Goal: Information Seeking & Learning: Check status

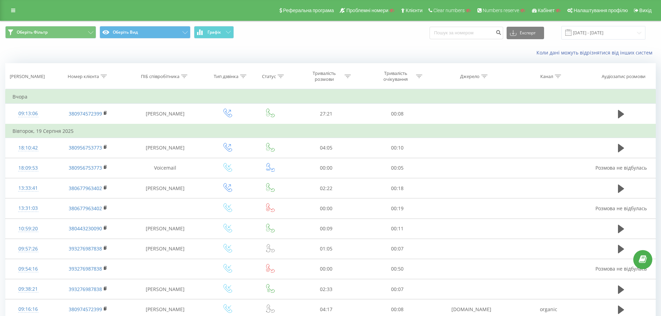
click at [13, 9] on icon at bounding box center [13, 10] width 4 height 5
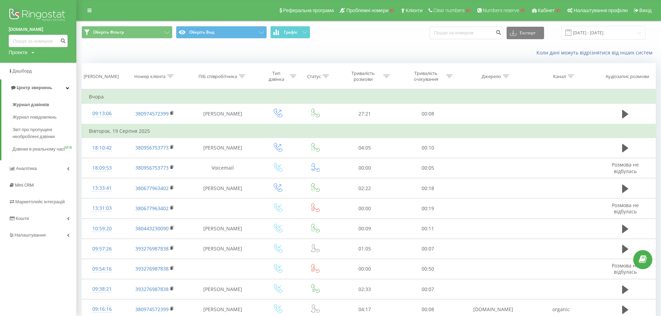
click at [26, 55] on div "Проекти" at bounding box center [18, 52] width 19 height 7
drag, startPoint x: 31, startPoint y: 62, endPoint x: 37, endPoint y: 64, distance: 6.8
click at [31, 62] on input "text" at bounding box center [28, 63] width 35 height 10
paste input "onedesk.com.ua"
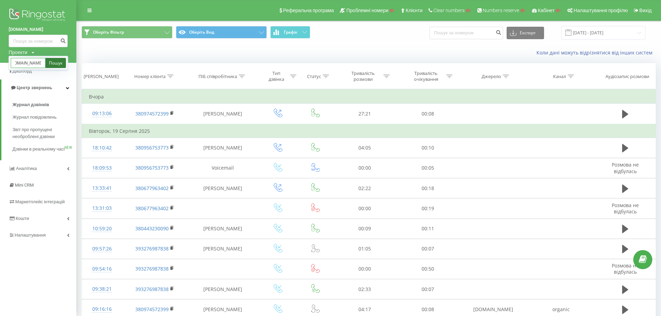
type input "onedesk.com.ua"
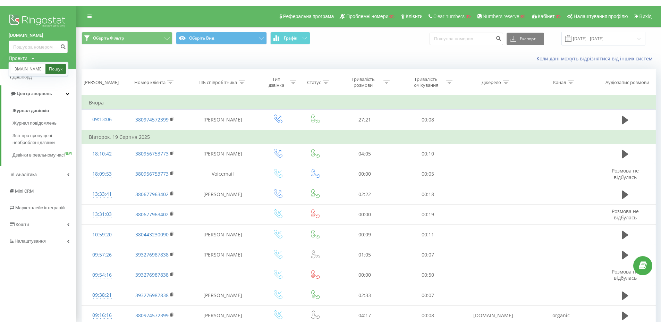
scroll to position [0, 0]
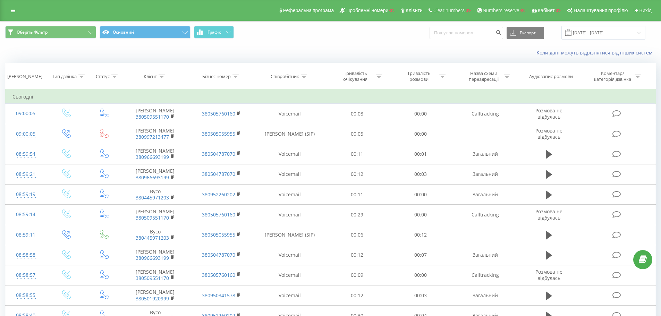
click at [13, 10] on icon at bounding box center [13, 10] width 4 height 5
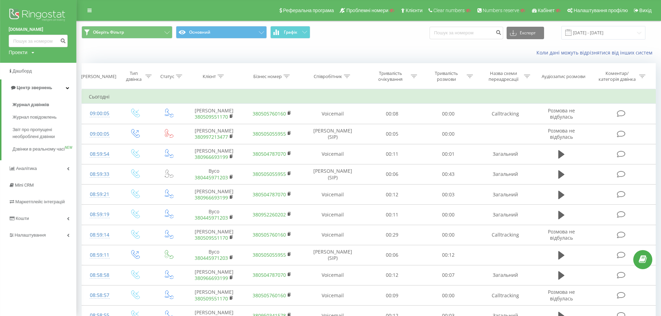
click at [33, 52] on icon at bounding box center [33, 53] width 3 height 4
click at [29, 63] on input "text" at bounding box center [28, 63] width 35 height 10
paste input "[DOMAIN_NAME]"
type input "[DOMAIN_NAME]"
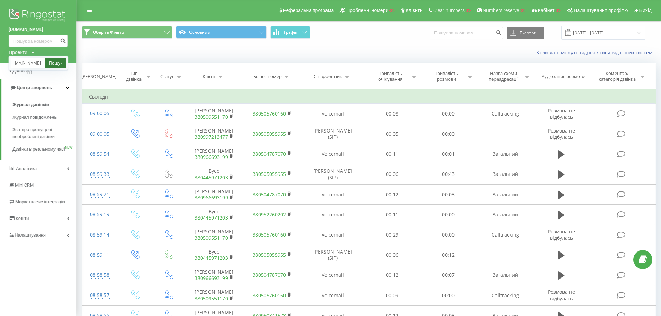
click at [50, 63] on link "Пошук" at bounding box center [55, 63] width 20 height 10
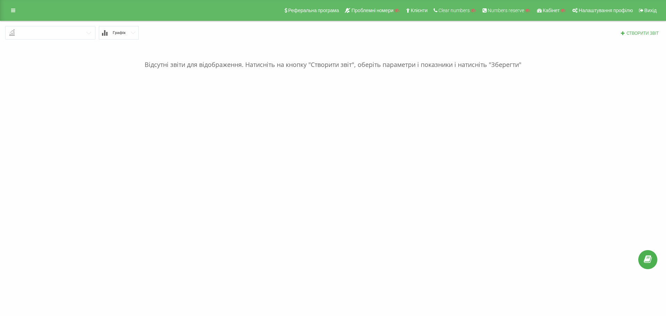
click at [66, 33] on input "text" at bounding box center [50, 32] width 89 height 12
click at [12, 11] on icon at bounding box center [13, 10] width 4 height 5
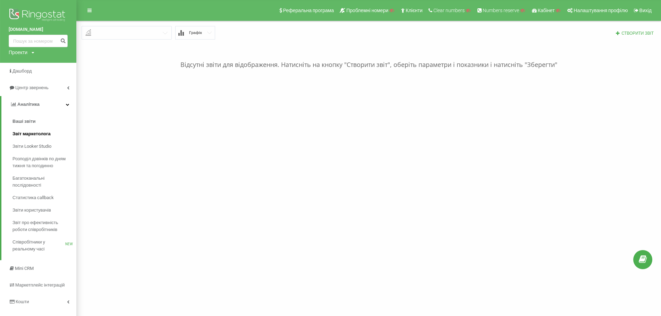
click at [52, 134] on link "Звіт маркетолога" at bounding box center [44, 134] width 64 height 12
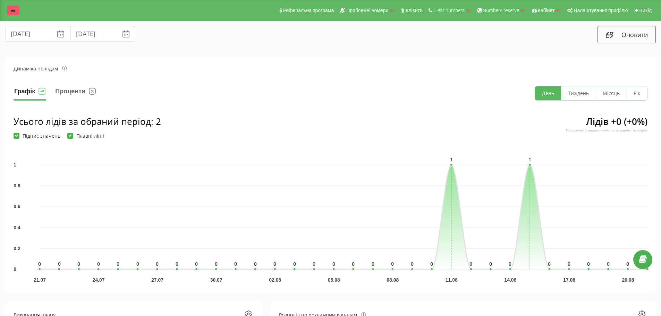
click at [10, 7] on link at bounding box center [13, 11] width 12 height 10
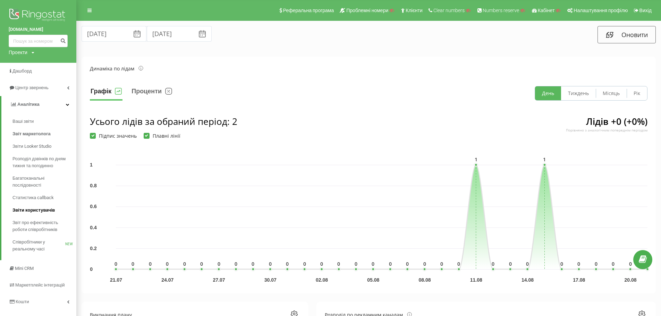
click at [57, 214] on link "Звіти користувачів" at bounding box center [44, 210] width 64 height 12
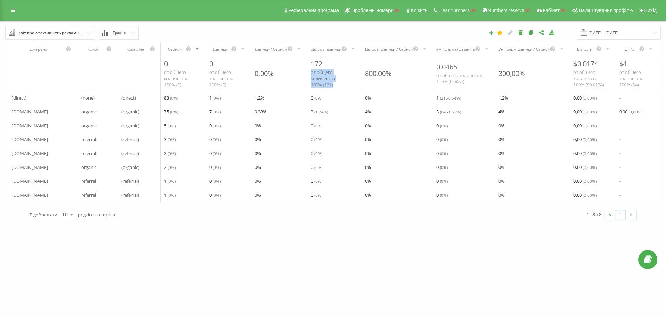
drag, startPoint x: 316, startPoint y: 73, endPoint x: 336, endPoint y: 86, distance: 23.9
click at [336, 86] on div "172 от общего количества 100% ( 172 )" at bounding box center [334, 73] width 54 height 34
drag, startPoint x: 212, startPoint y: 73, endPoint x: 232, endPoint y: 85, distance: 23.6
click at [232, 85] on div "от общего количества 100% ( 0 )" at bounding box center [227, 78] width 37 height 19
drag, startPoint x: 162, startPoint y: 72, endPoint x: 187, endPoint y: 86, distance: 28.4
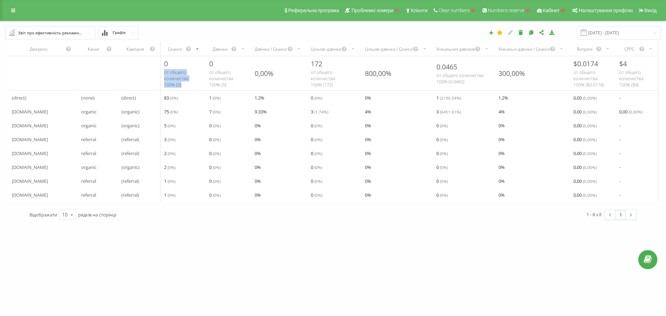
click at [187, 86] on div "0 от общего количества 100% ( 0 )" at bounding box center [182, 73] width 45 height 34
click at [187, 86] on div "от общего количества 100% ( 0 )" at bounding box center [182, 78] width 37 height 19
drag, startPoint x: 449, startPoint y: 76, endPoint x: 478, endPoint y: 81, distance: 29.6
click at [478, 81] on div "0.0465 от общего количества 100% ( 0.0465 )" at bounding box center [463, 73] width 62 height 28
drag, startPoint x: 571, startPoint y: 72, endPoint x: 606, endPoint y: 85, distance: 38.1
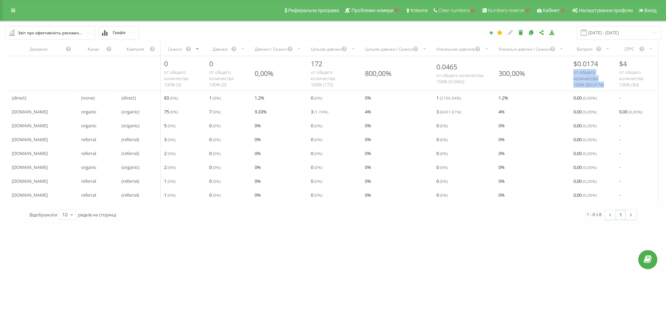
click at [606, 85] on div "$ 0.0174 от общего количества 100% ( $ 0.0174 )" at bounding box center [592, 73] width 46 height 34
drag, startPoint x: 619, startPoint y: 71, endPoint x: 650, endPoint y: 86, distance: 34.1
click at [650, 86] on div "$ 4 от общего количества 100% ( $ 4 )" at bounding box center [636, 73] width 43 height 34
click at [648, 86] on div "от общего количества 100% ( $ 4 )" at bounding box center [636, 78] width 35 height 19
drag, startPoint x: 620, startPoint y: 72, endPoint x: 640, endPoint y: 86, distance: 24.4
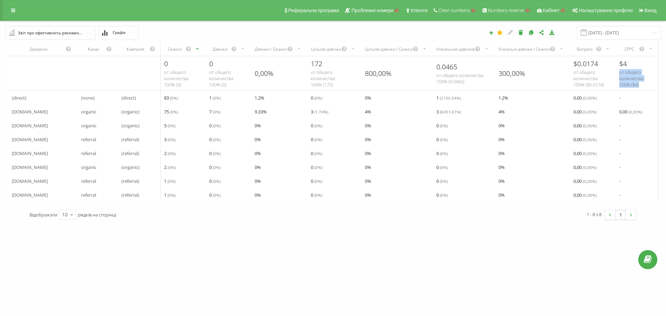
click at [640, 86] on div "от общего количества 100% ( $ 4 )" at bounding box center [636, 78] width 35 height 19
drag, startPoint x: 638, startPoint y: 85, endPoint x: 619, endPoint y: 73, distance: 22.4
click at [619, 73] on div "от общего количества 100% ( $ 4 )" at bounding box center [636, 78] width 35 height 19
click at [619, 73] on span "от общего количества 100% ( $ 4 )" at bounding box center [631, 78] width 24 height 19
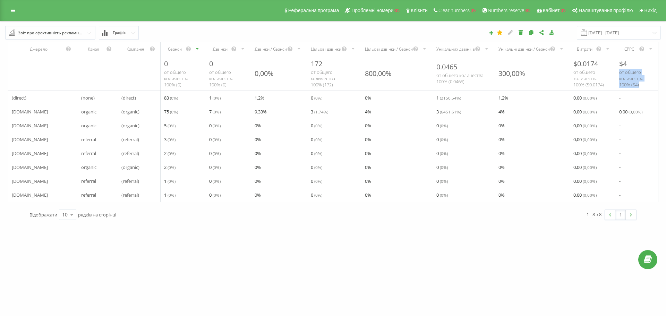
drag, startPoint x: 619, startPoint y: 73, endPoint x: 639, endPoint y: 85, distance: 23.0
click at [639, 85] on span "от общего количества 100% ( $ 4 )" at bounding box center [631, 78] width 24 height 19
drag, startPoint x: 640, startPoint y: 85, endPoint x: 622, endPoint y: 63, distance: 27.8
click at [617, 69] on div "$ 4 от общего количества 100% ( $ 4 )" at bounding box center [636, 73] width 43 height 34
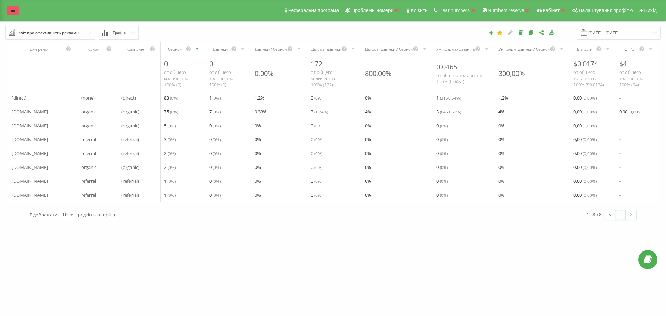
drag, startPoint x: 7, startPoint y: 10, endPoint x: 10, endPoint y: 9, distance: 4.0
click at [9, 9] on div "Реферальна програма Проблемні номери Клієнти Clear numbers Numbers reserve Кабі…" at bounding box center [333, 10] width 666 height 21
click at [10, 9] on link at bounding box center [13, 11] width 12 height 10
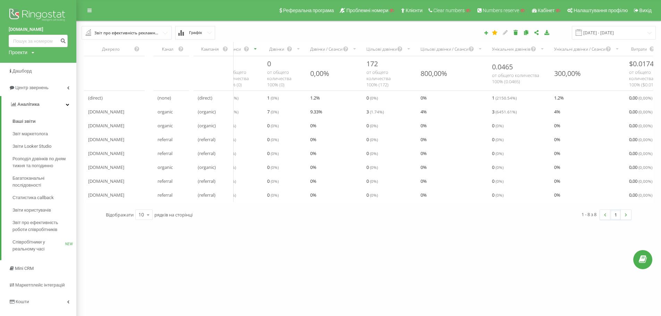
click at [159, 34] on input "text" at bounding box center [126, 32] width 89 height 12
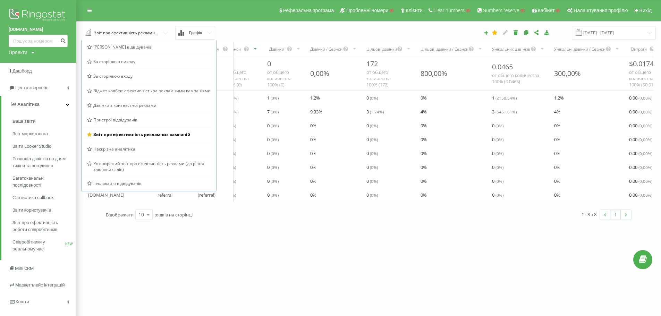
click at [235, 28] on div "Звіт про ефективність рекламних кампаній Браузер відвідувачів За сторінкою вихо…" at bounding box center [186, 33] width 219 height 14
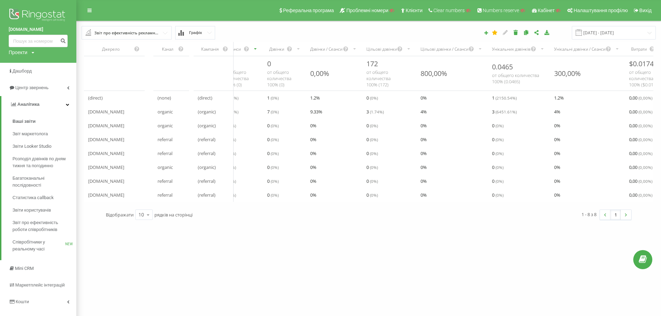
drag, startPoint x: 371, startPoint y: 124, endPoint x: 295, endPoint y: 120, distance: 75.3
drag, startPoint x: 287, startPoint y: 113, endPoint x: 209, endPoint y: 64, distance: 92.5
click at [355, 117] on tr "www.google.com organic (organic) 75 ( 0 %) 7 ( 0 %) 9.33 % 3 ( 1.74 %) 4 % 3 ( …" at bounding box center [396, 112] width 624 height 14
click at [147, 33] on div "Звіт про ефективність рекламних кампаній" at bounding box center [126, 33] width 65 height 8
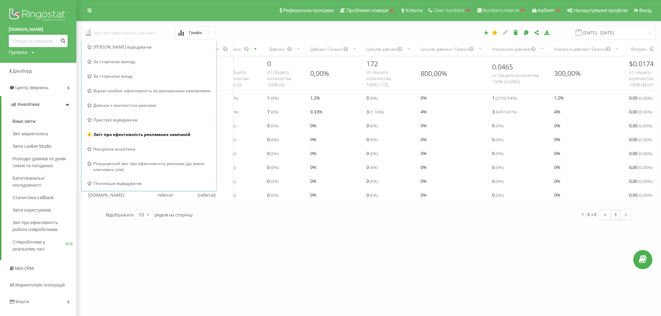
click at [147, 33] on input "text" at bounding box center [127, 32] width 90 height 12
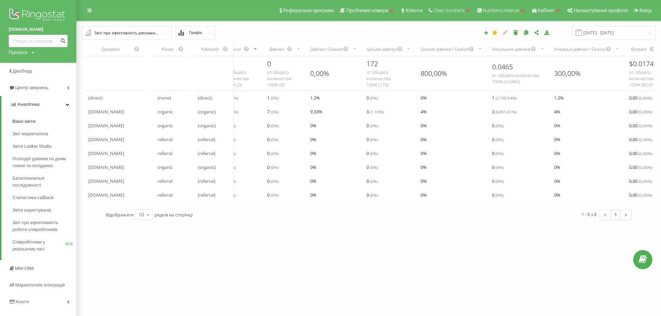
click at [164, 33] on input "text" at bounding box center [126, 32] width 89 height 12
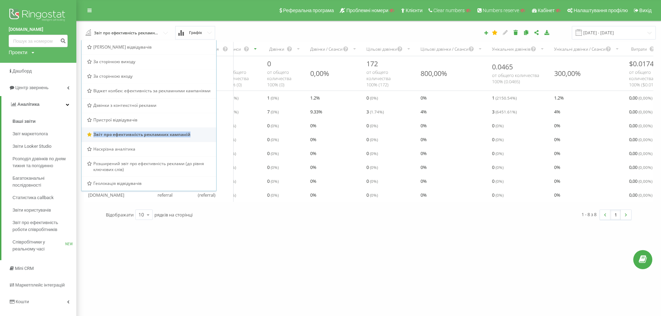
copy div "Звіт про ефективність рекламних кампаній"
drag, startPoint x: 194, startPoint y: 135, endPoint x: 93, endPoint y: 130, distance: 101.7
click at [93, 130] on div "Звіт про ефективність рекламних кампаній" at bounding box center [148, 134] width 135 height 15
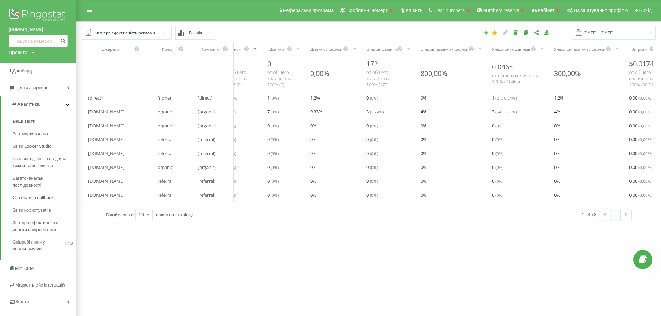
click at [135, 36] on div "Звіт про ефективність рекламних кампаній" at bounding box center [126, 33] width 65 height 8
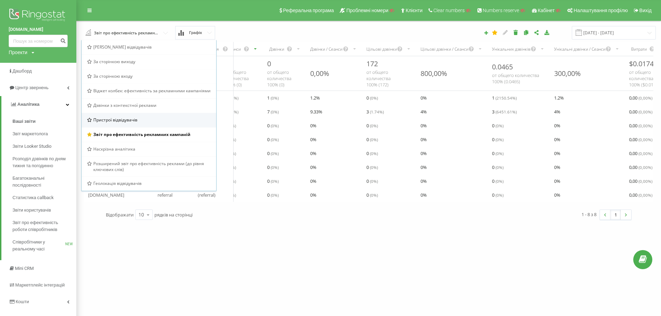
click at [125, 119] on span "Пристрої відвідувачів" at bounding box center [115, 120] width 44 height 6
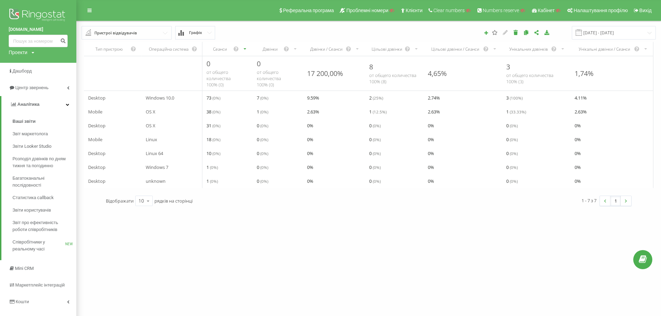
click at [154, 33] on input "text" at bounding box center [126, 32] width 89 height 12
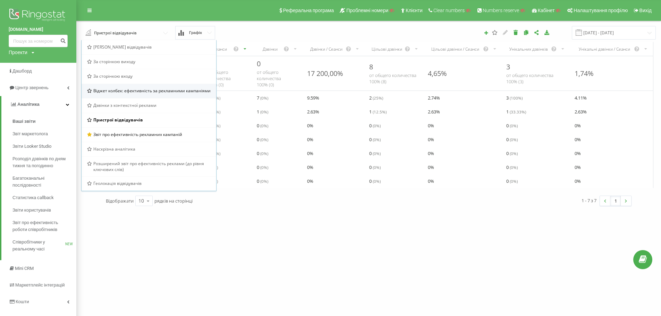
click at [131, 93] on span "Віджет колбек: ефективність за рекламними кампаніями" at bounding box center [151, 91] width 117 height 6
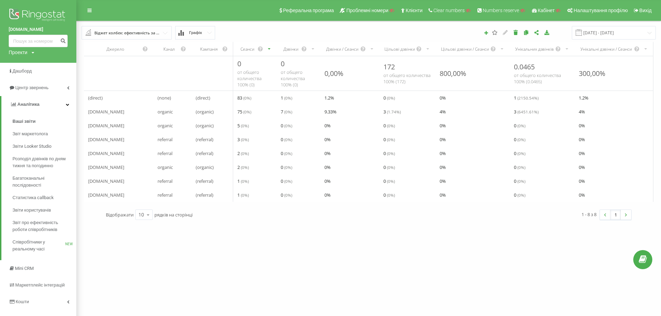
click at [156, 31] on div "Віджет колбек: ефективність за рекламними кампаніями" at bounding box center [126, 33] width 65 height 8
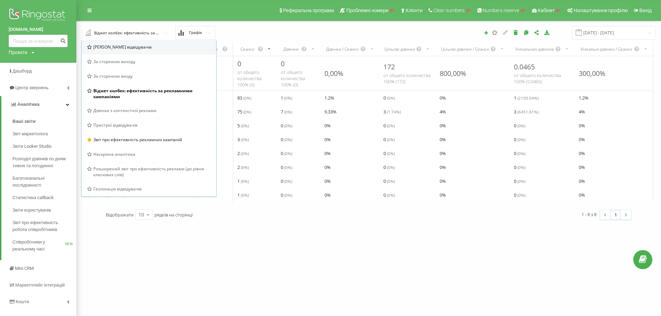
click at [147, 51] on div "Браузер відвідувачів" at bounding box center [148, 47] width 135 height 15
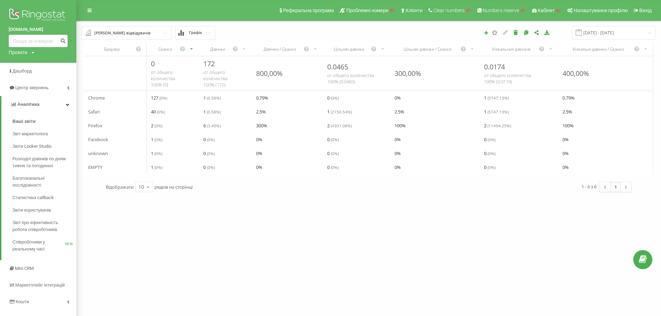
click at [158, 32] on input "text" at bounding box center [126, 32] width 89 height 12
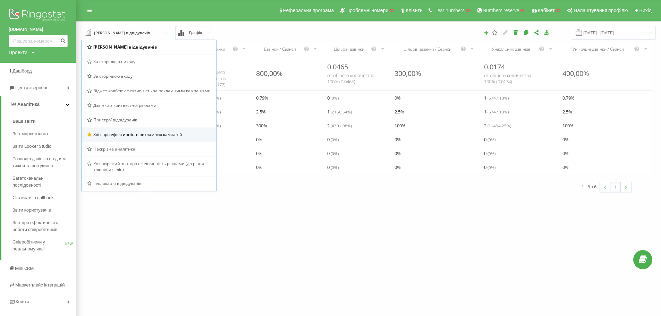
click at [157, 136] on span "Звіт про ефективність рекламних кампаній" at bounding box center [137, 134] width 89 height 6
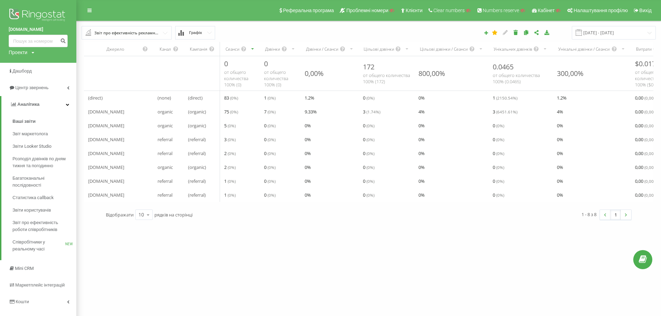
click at [23, 50] on div "Проекти" at bounding box center [18, 52] width 19 height 7
click at [24, 62] on input "text" at bounding box center [28, 63] width 35 height 10
paste input "epocoat.com.ua"
type input "epocoat.com.ua"
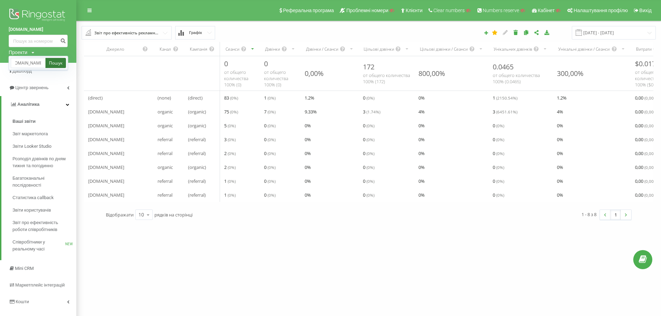
click at [51, 62] on link "Пошук" at bounding box center [55, 63] width 20 height 10
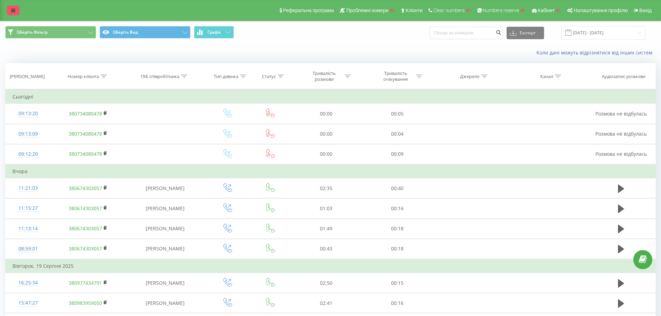
click at [10, 8] on link at bounding box center [13, 11] width 12 height 10
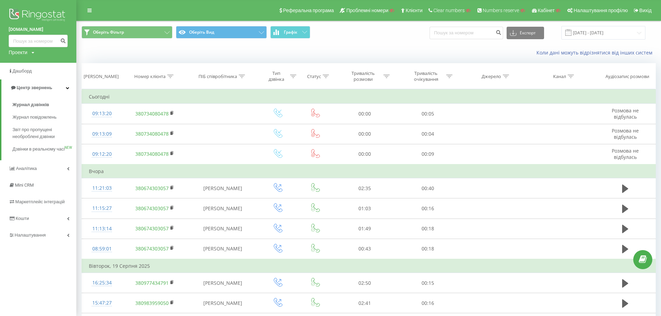
drag, startPoint x: 25, startPoint y: 52, endPoint x: 31, endPoint y: 59, distance: 9.6
click at [25, 53] on div "Проекти" at bounding box center [18, 52] width 19 height 7
click at [33, 64] on input "text" at bounding box center [28, 63] width 35 height 10
type input "banirngst"
click at [54, 63] on link "Пошук" at bounding box center [55, 63] width 20 height 10
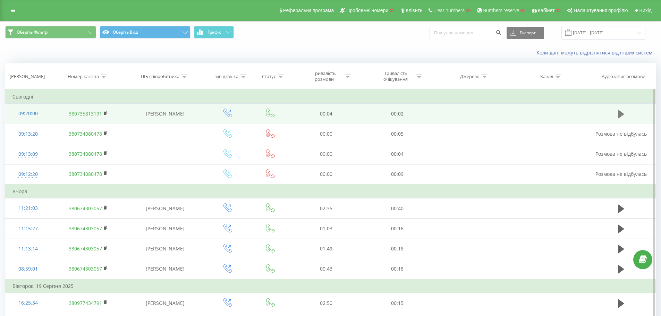
click at [621, 115] on icon at bounding box center [621, 114] width 6 height 8
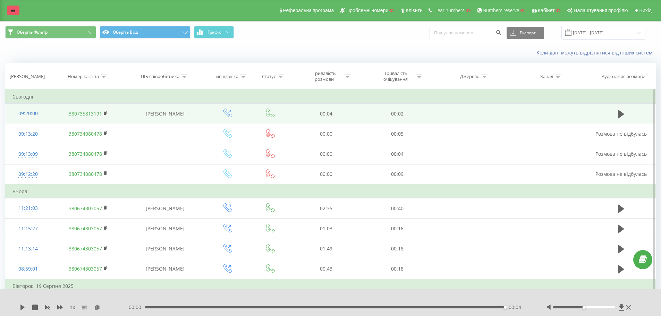
click at [12, 7] on link at bounding box center [13, 11] width 12 height 10
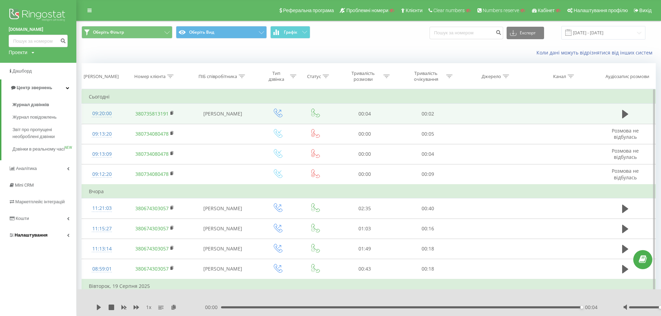
click at [53, 241] on link "Налаштування" at bounding box center [38, 235] width 76 height 17
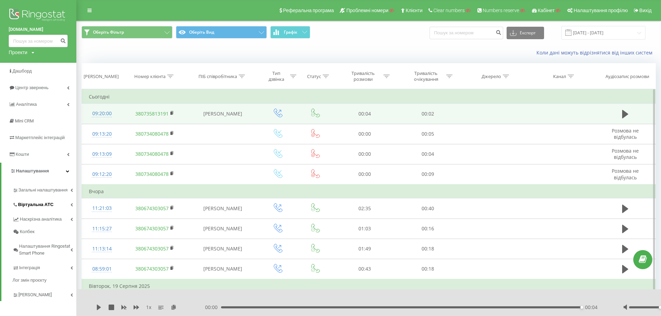
click at [53, 207] on link "Віртуальна АТС" at bounding box center [44, 203] width 64 height 15
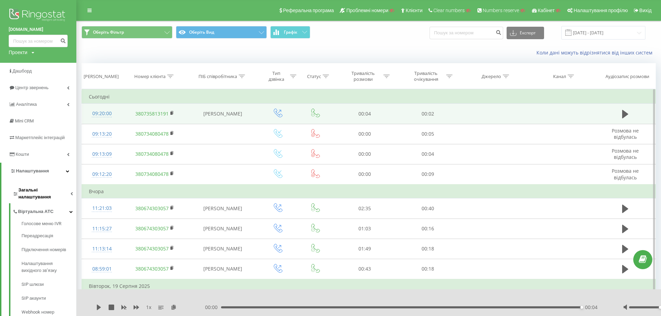
click at [54, 187] on span "Загальні налаштування" at bounding box center [44, 194] width 52 height 14
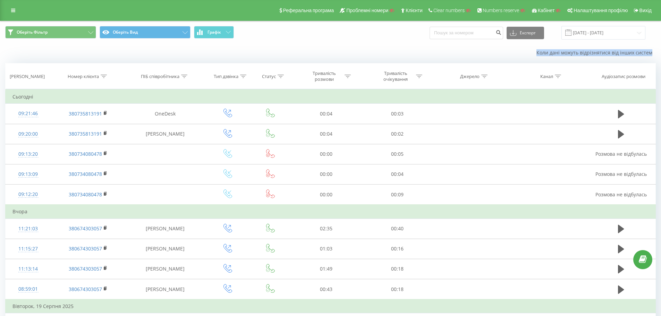
click at [328, 48] on div "Коли дані можуть відрізнятися вiд інших систем" at bounding box center [330, 52] width 660 height 17
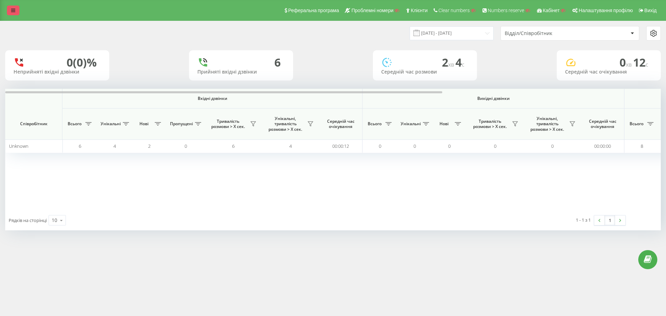
click at [14, 11] on icon at bounding box center [13, 10] width 4 height 5
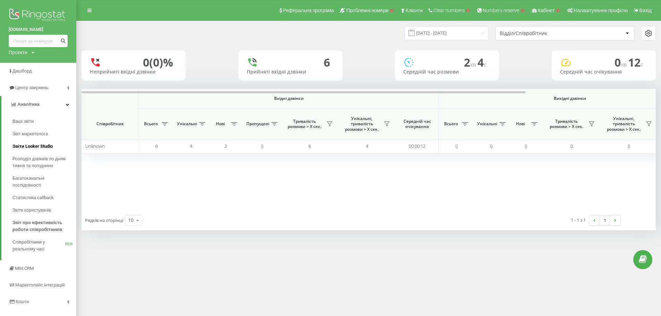
click at [52, 143] on link "Звіти Looker Studio" at bounding box center [44, 146] width 64 height 12
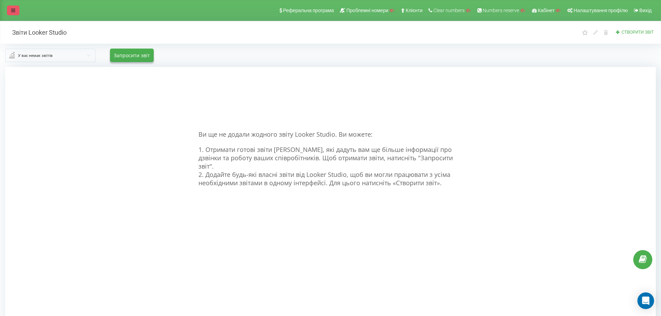
click at [11, 15] on link at bounding box center [13, 11] width 12 height 10
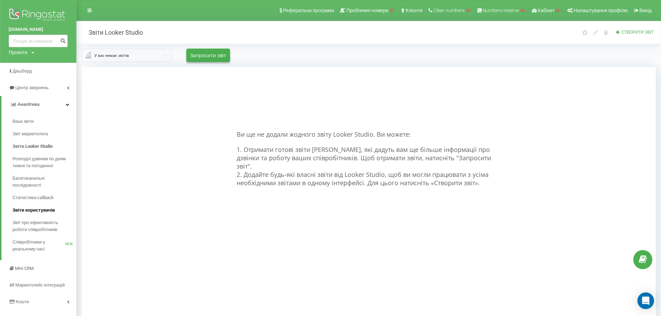
click at [53, 212] on span "Звіти користувачів" at bounding box center [33, 210] width 42 height 7
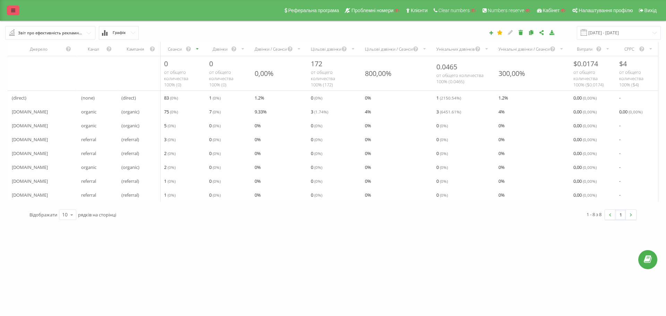
click at [12, 9] on icon at bounding box center [13, 10] width 4 height 5
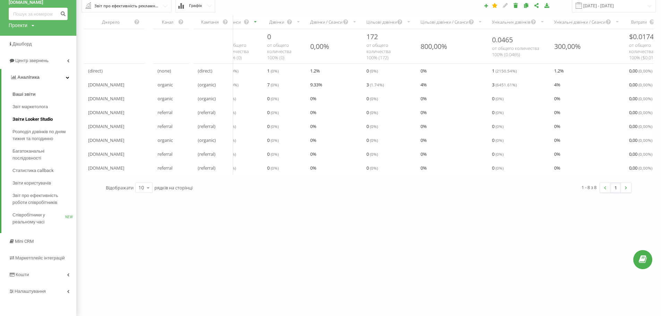
scroll to position [28, 0]
click at [49, 291] on link "Налаштування" at bounding box center [38, 290] width 76 height 17
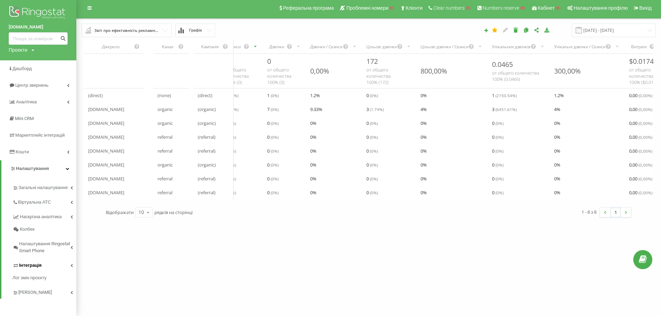
click at [48, 267] on link "Інтеграція" at bounding box center [44, 264] width 64 height 15
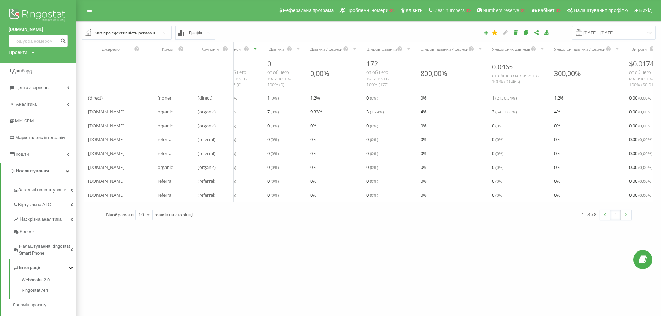
drag, startPoint x: 278, startPoint y: 74, endPoint x: 277, endPoint y: 99, distance: 25.0
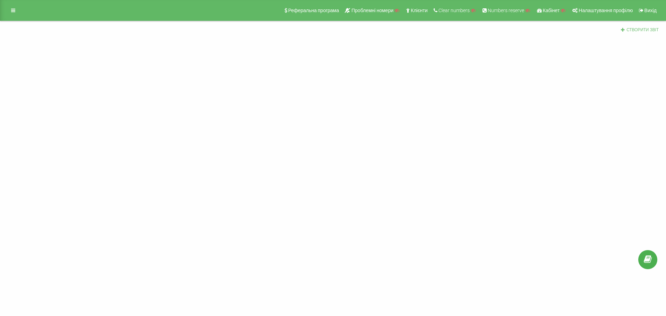
click at [645, 30] on button "Створити звіт" at bounding box center [639, 30] width 42 height 6
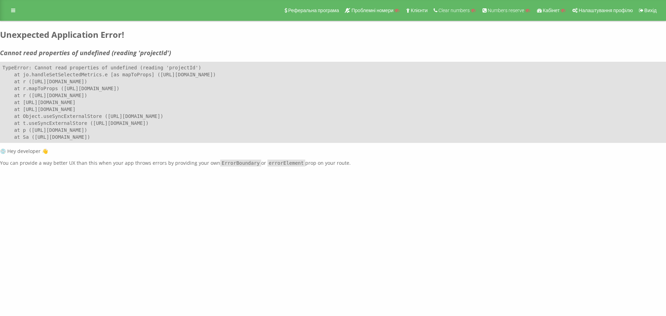
click at [248, 44] on div "Реферальна програма Проблемні номери Клієнти Clear numbers Numbers reserve Кабі…" at bounding box center [333, 83] width 666 height 166
click at [14, 11] on icon at bounding box center [13, 10] width 4 height 5
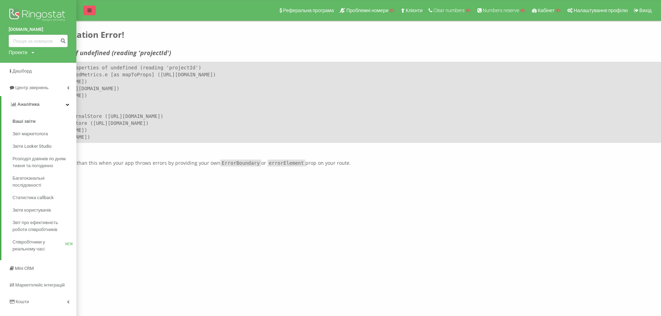
click at [91, 10] on icon at bounding box center [89, 10] width 4 height 5
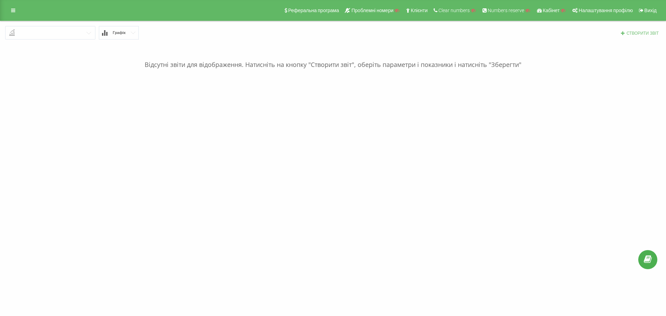
click at [646, 34] on button "Створити звіт" at bounding box center [639, 34] width 42 height 6
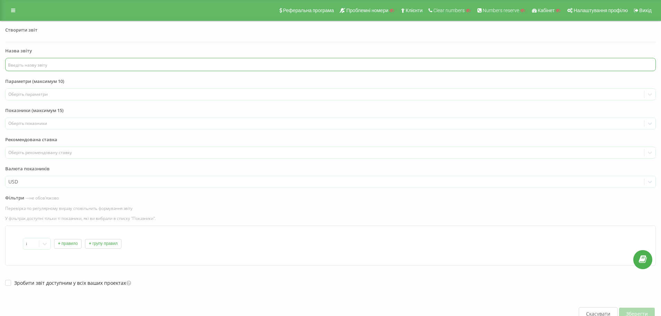
click at [63, 63] on input "text" at bounding box center [330, 64] width 650 height 13
click at [53, 88] on label "Параметри (максимум 10)" at bounding box center [330, 83] width 650 height 10
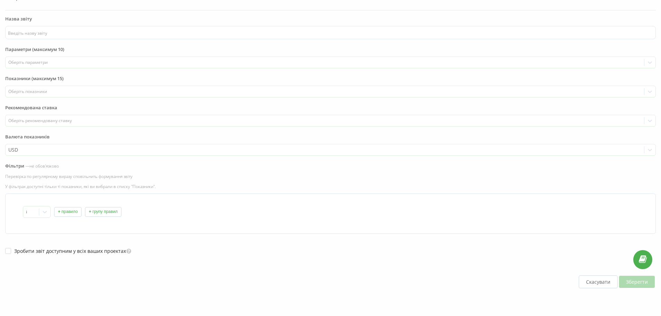
scroll to position [35, 0]
click at [42, 210] on icon at bounding box center [44, 209] width 7 height 7
click at [40, 211] on div at bounding box center [44, 209] width 11 height 11
click at [63, 209] on button "+ правило" at bounding box center [67, 209] width 27 height 10
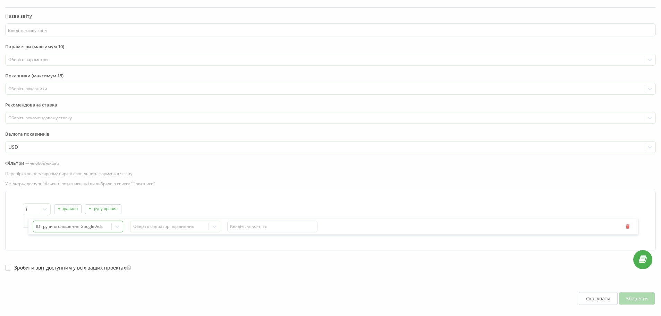
click at [96, 227] on div "ID групи оголошення Google Ads" at bounding box center [78, 227] width 90 height 12
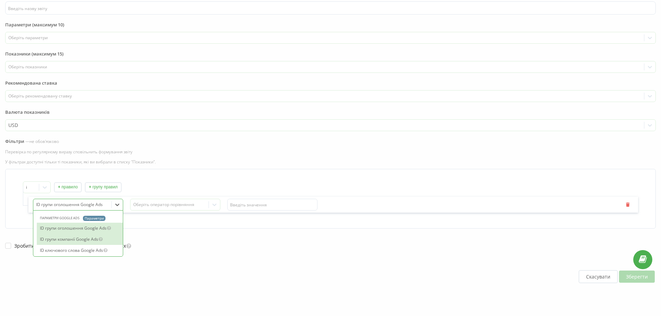
click at [90, 239] on div "ID групи компанії Google Ads" at bounding box center [80, 239] width 86 height 11
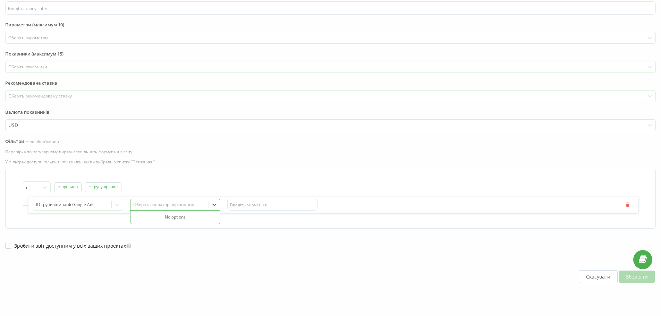
click at [165, 205] on div "Оберіть оператор порівняння" at bounding box center [169, 205] width 73 height 6
click at [179, 220] on div "No options" at bounding box center [174, 217] width 89 height 11
click at [245, 205] on input "text" at bounding box center [272, 205] width 90 height 12
click at [52, 114] on label "Валюта показників" at bounding box center [330, 114] width 650 height 10
click at [52, 100] on div at bounding box center [324, 96] width 633 height 8
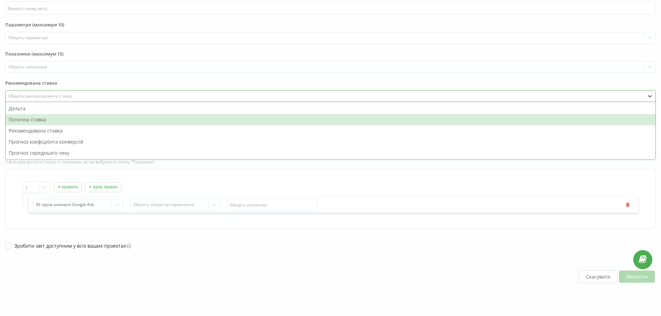
click at [49, 122] on div "Поточна ставка" at bounding box center [330, 119] width 649 height 11
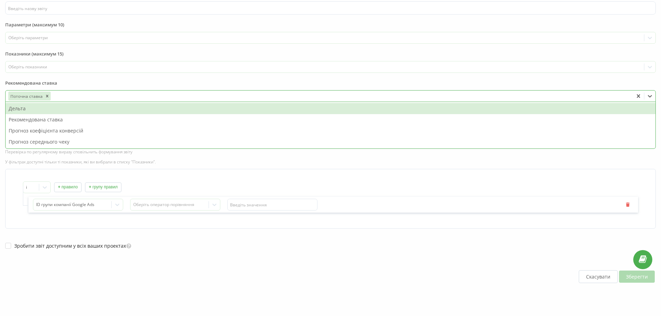
click at [47, 123] on div "Рекомендована ставка" at bounding box center [330, 119] width 649 height 11
click at [54, 70] on div at bounding box center [324, 67] width 633 height 8
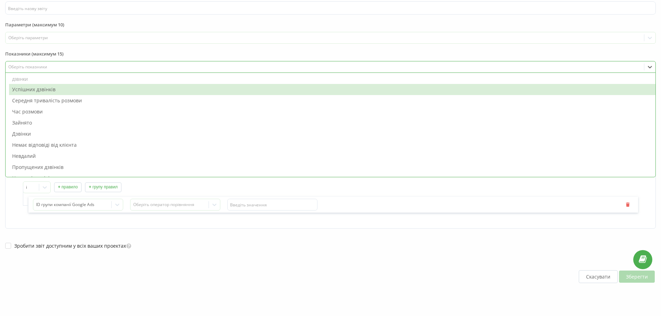
click at [60, 93] on div "Успішних дзвінків" at bounding box center [332, 89] width 646 height 11
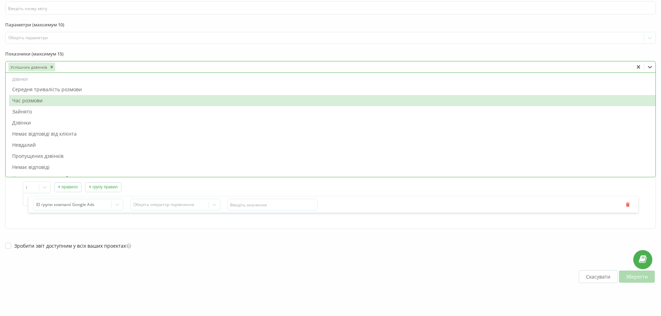
click at [59, 99] on div "Час розмови" at bounding box center [332, 100] width 646 height 11
click at [59, 106] on div "Зайнято" at bounding box center [332, 111] width 646 height 11
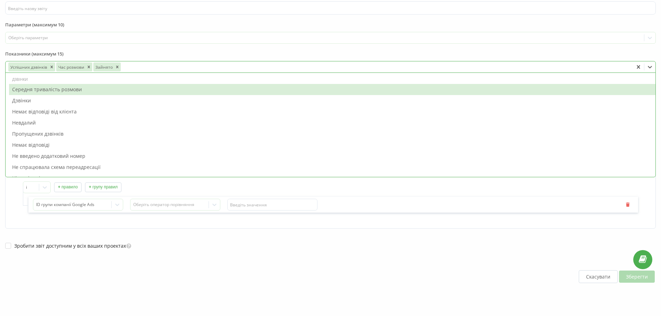
click at [59, 99] on div "Дзвінки" at bounding box center [332, 100] width 646 height 11
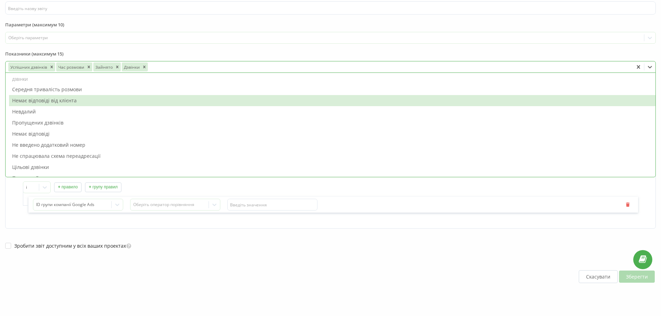
click at [61, 97] on div "Немає відповіді від клієнта" at bounding box center [332, 100] width 646 height 11
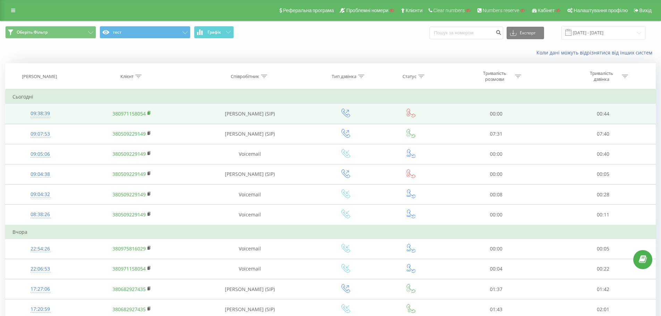
click at [149, 113] on rect at bounding box center [148, 113] width 2 height 3
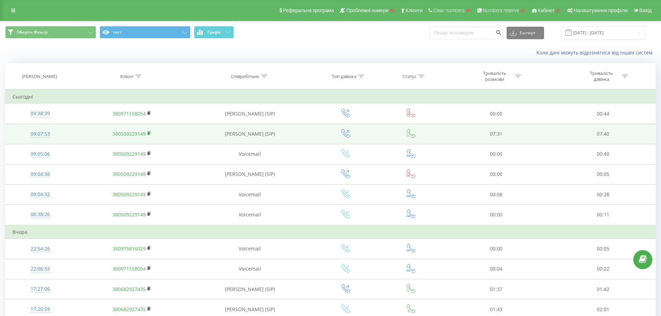
click at [148, 133] on rect at bounding box center [148, 133] width 2 height 3
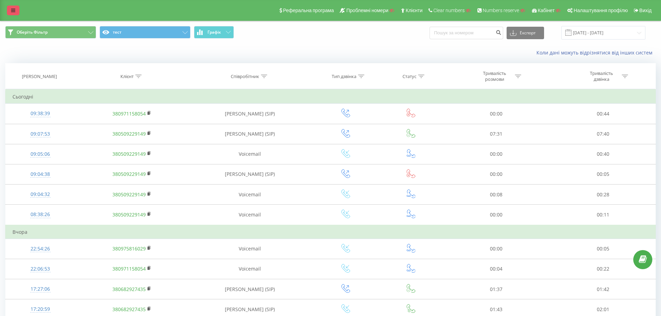
click at [16, 9] on link at bounding box center [13, 11] width 12 height 10
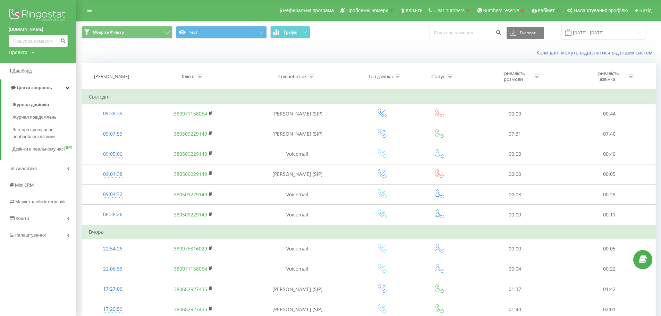
click at [18, 49] on div "Проекти" at bounding box center [18, 52] width 19 height 7
click at [25, 64] on input "text" at bounding box center [28, 63] width 35 height 10
paste input "[DOMAIN_NAME]"
click at [25, 63] on input "eccomoss.com" at bounding box center [28, 63] width 35 height 10
paste input "[DOMAIN_NAME]"
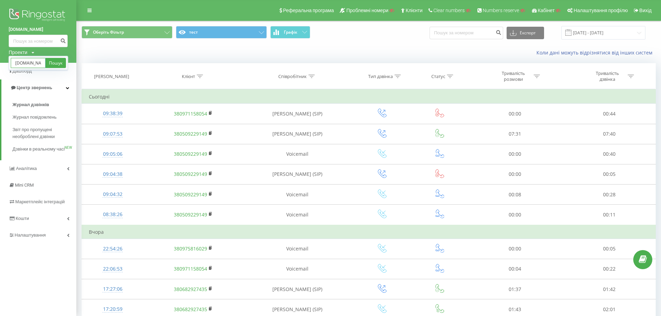
scroll to position [0, 5]
type input "[DOMAIN_NAME]"
click at [337, 50] on div "Коли дані можуть відрізнятися вiд інших систем" at bounding box center [477, 52] width 365 height 7
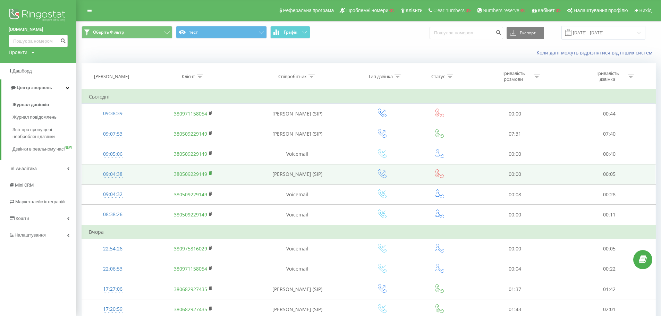
click at [210, 174] on rect at bounding box center [210, 173] width 2 height 3
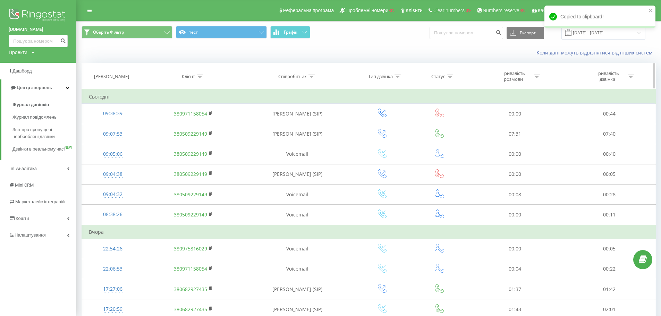
click at [201, 78] on div at bounding box center [200, 77] width 6 height 6
click at [190, 124] on input "text" at bounding box center [193, 126] width 61 height 12
paste input "380509229149"
type input "380509229149"
click at [209, 137] on span "OK" at bounding box center [207, 139] width 19 height 11
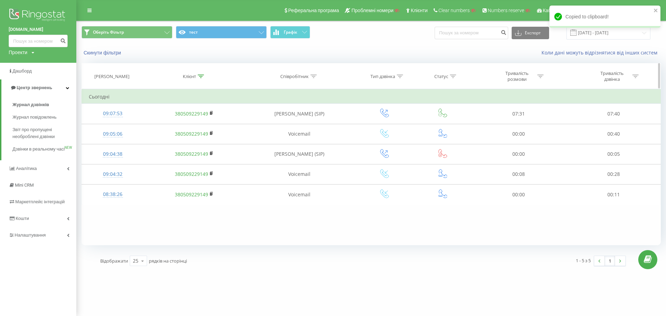
click at [200, 74] on div at bounding box center [201, 77] width 6 height 6
click at [182, 138] on button "Скасувати" at bounding box center [178, 140] width 29 height 9
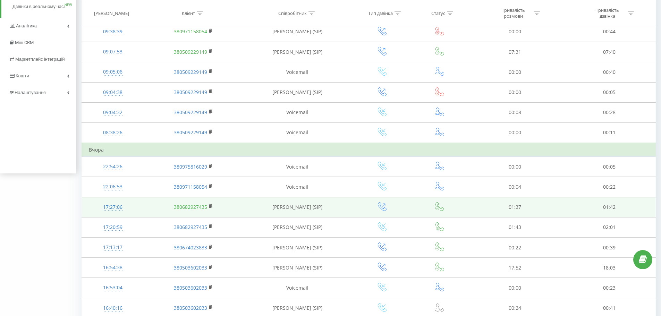
scroll to position [173, 0]
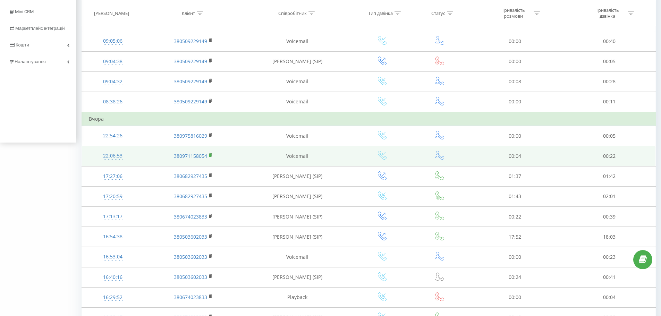
click at [209, 155] on rect at bounding box center [210, 155] width 2 height 3
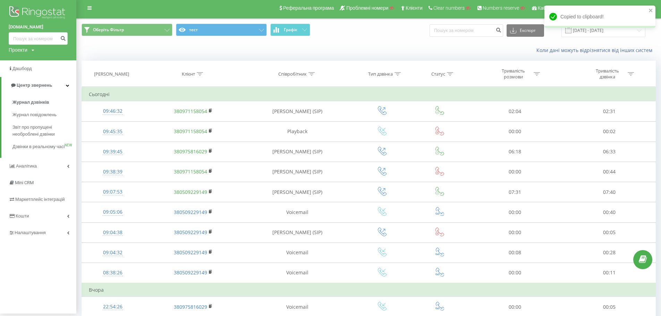
scroll to position [0, 0]
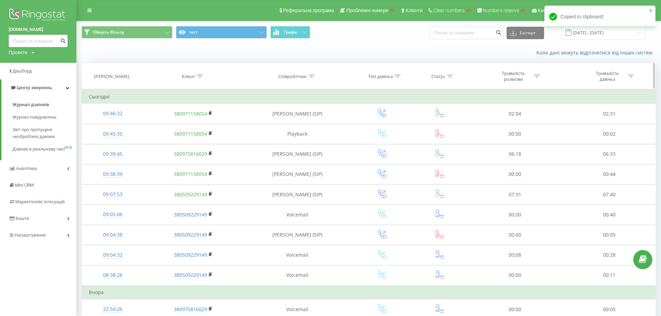
click at [202, 75] on icon at bounding box center [200, 76] width 6 height 3
drag, startPoint x: 191, startPoint y: 128, endPoint x: 194, endPoint y: 130, distance: 3.6
click at [191, 128] on input "380509229149" at bounding box center [193, 126] width 61 height 12
paste input "380971158054"
type input "380971158054"
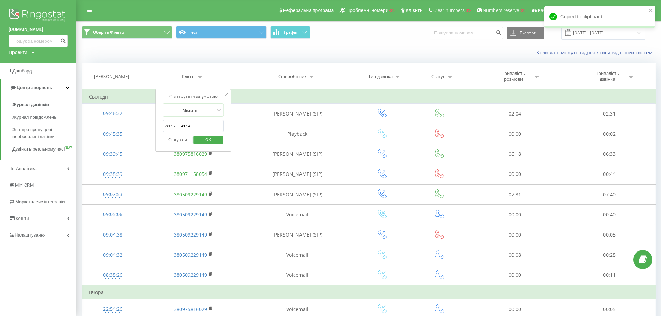
click at [213, 140] on span "OK" at bounding box center [207, 139] width 19 height 11
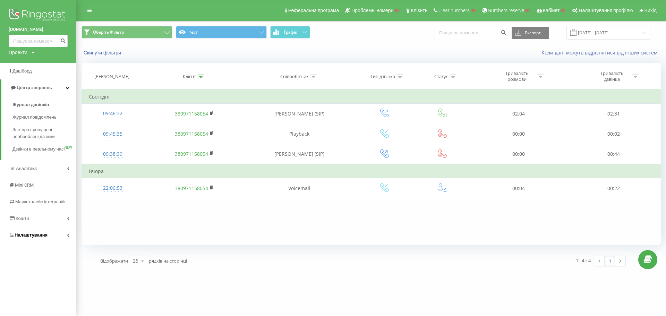
click at [44, 239] on span "Налаштування" at bounding box center [28, 235] width 39 height 7
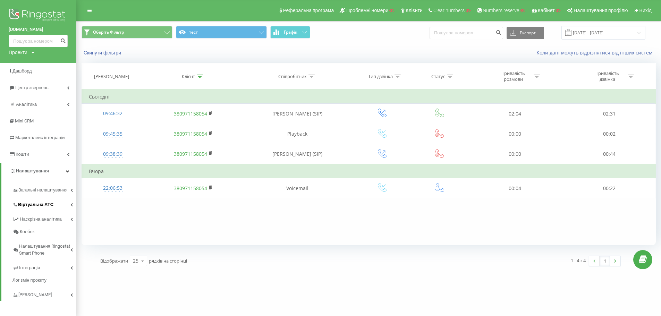
click at [60, 209] on link "Віртуальна АТС" at bounding box center [44, 203] width 64 height 15
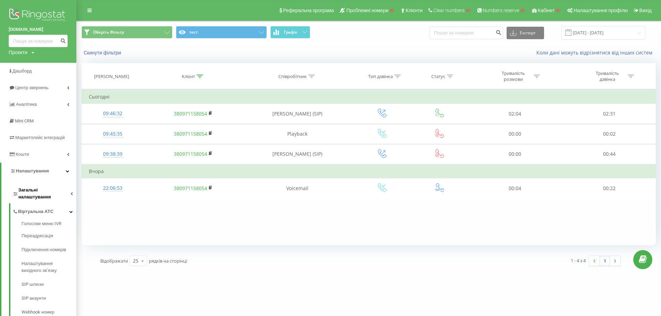
click at [48, 193] on span "Загальні налаштування" at bounding box center [44, 194] width 52 height 14
click at [46, 232] on span "Співробітники" at bounding box center [37, 235] width 32 height 7
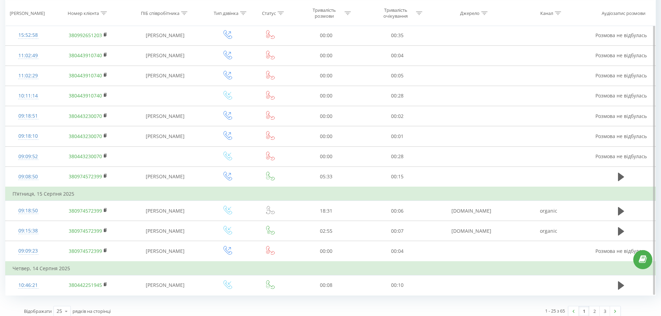
scroll to position [388, 0]
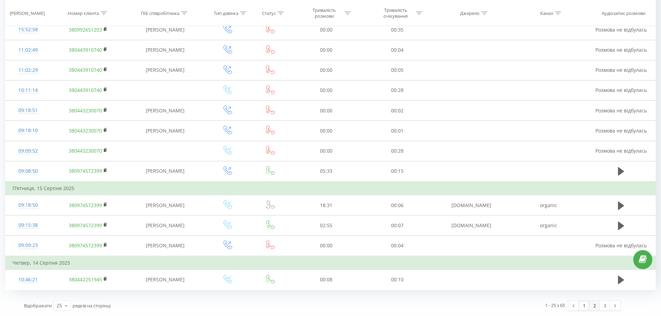
click at [593, 304] on link "2" at bounding box center [594, 306] width 10 height 10
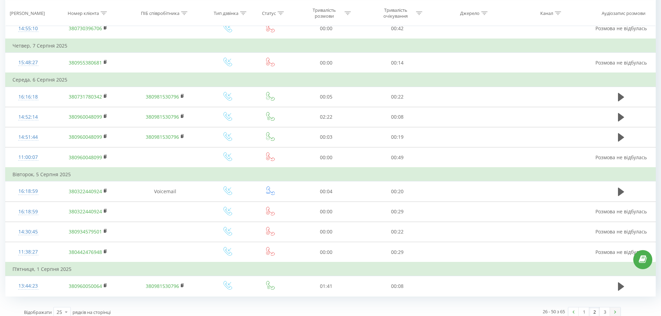
scroll to position [430, 0]
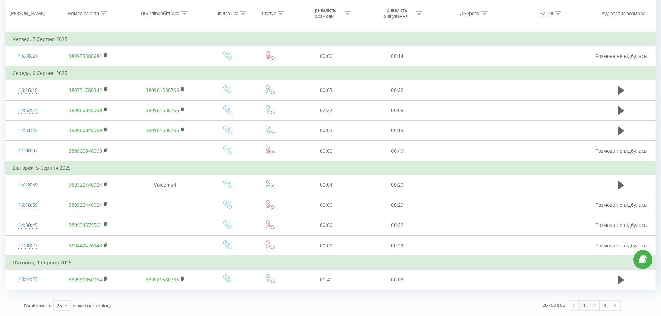
click at [579, 303] on link "1" at bounding box center [583, 306] width 10 height 10
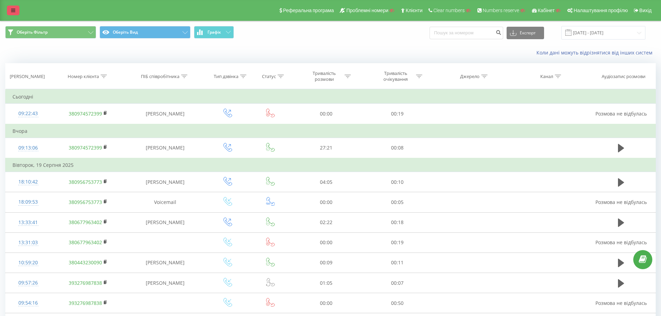
click at [16, 10] on link at bounding box center [13, 11] width 12 height 10
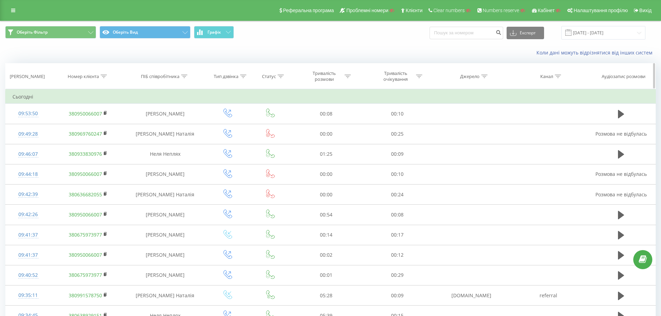
click at [104, 75] on icon at bounding box center [104, 76] width 6 height 3
click at [83, 129] on input "text" at bounding box center [88, 126] width 61 height 12
paste input "0950066007"
click at [107, 140] on span "OK" at bounding box center [102, 139] width 19 height 11
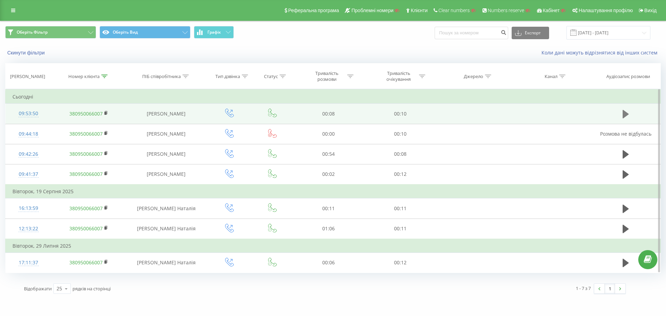
click at [629, 115] on icon at bounding box center [625, 114] width 6 height 10
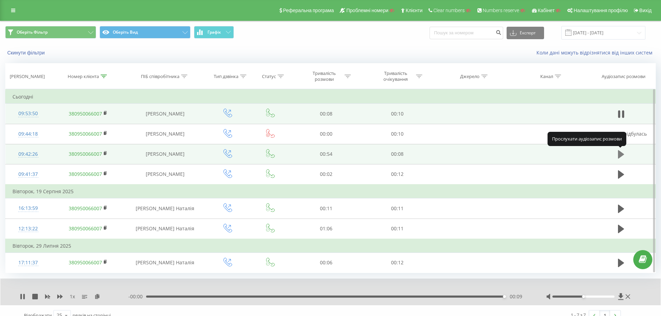
click at [620, 155] on icon at bounding box center [621, 154] width 6 height 8
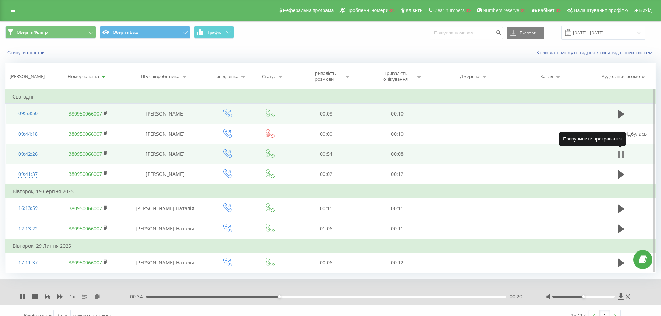
click at [621, 151] on icon at bounding box center [621, 154] width 6 height 10
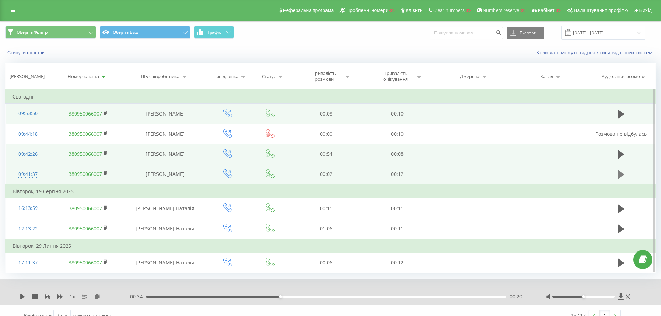
click at [621, 170] on icon at bounding box center [621, 175] width 6 height 10
click at [620, 175] on icon at bounding box center [621, 175] width 6 height 10
click at [619, 111] on icon at bounding box center [621, 114] width 6 height 8
click at [622, 113] on icon at bounding box center [623, 114] width 2 height 8
drag, startPoint x: 104, startPoint y: 76, endPoint x: 94, endPoint y: 102, distance: 28.4
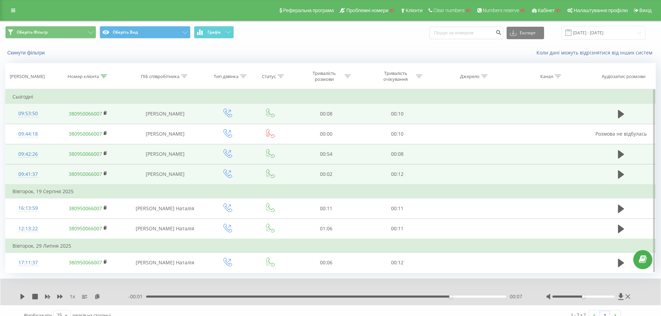
click at [103, 76] on icon at bounding box center [104, 76] width 6 height 3
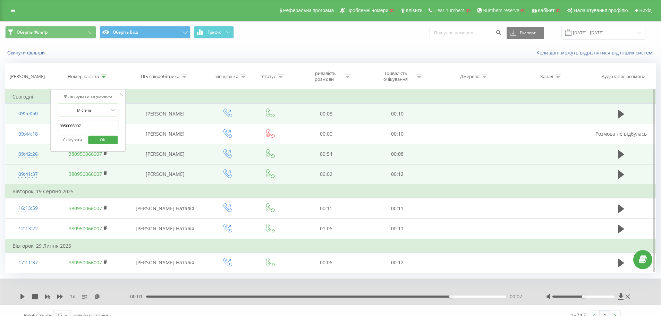
click at [90, 123] on input "0950066007" at bounding box center [88, 126] width 61 height 12
paste input "4450206"
type input "0445020607"
click at [105, 138] on span "OK" at bounding box center [102, 139] width 19 height 11
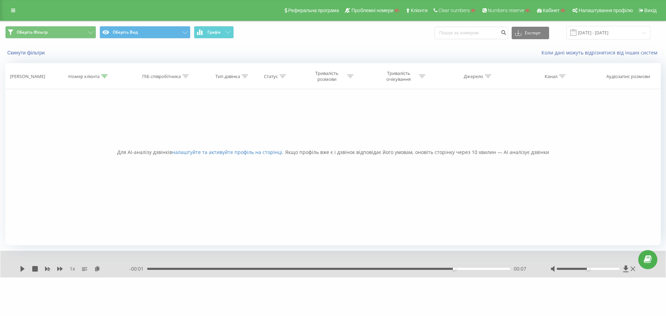
click at [8, 10] on link at bounding box center [13, 11] width 12 height 10
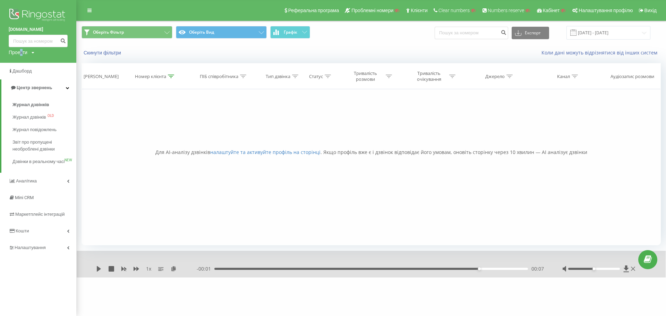
click at [21, 52] on div "Проекти" at bounding box center [18, 52] width 19 height 7
click at [22, 72] on span "Дашборд" at bounding box center [22, 70] width 20 height 5
click at [27, 52] on div "Проекти" at bounding box center [18, 52] width 19 height 7
drag, startPoint x: 27, startPoint y: 63, endPoint x: 34, endPoint y: 64, distance: 7.0
click at [27, 63] on input "text" at bounding box center [28, 63] width 35 height 10
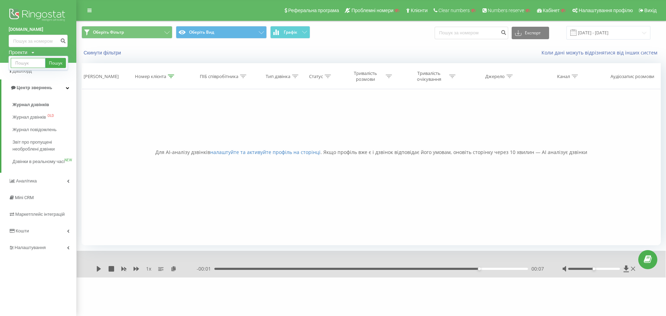
paste input "[DOMAIN_NAME]"
type input "[DOMAIN_NAME]"
drag, startPoint x: 50, startPoint y: 63, endPoint x: 83, endPoint y: 78, distance: 36.2
click at [50, 63] on link "Пошук" at bounding box center [55, 63] width 20 height 10
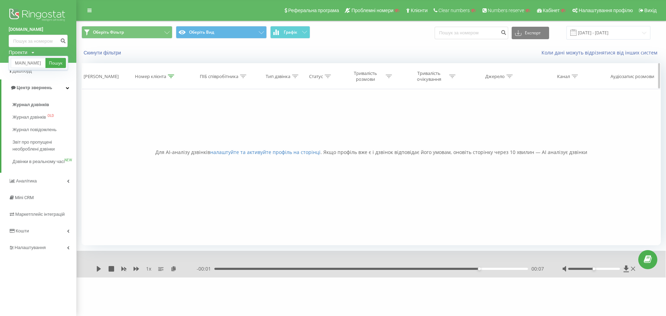
scroll to position [0, 0]
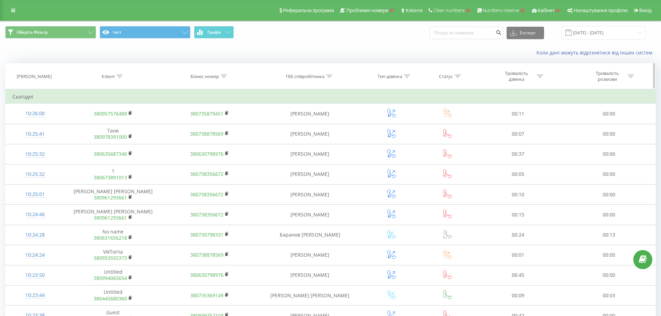
click at [222, 76] on div "Бізнес номер" at bounding box center [208, 77] width 36 height 6
click at [206, 127] on input "text" at bounding box center [209, 126] width 61 height 12
paste input "380631897992"
click at [227, 140] on span "OK" at bounding box center [224, 139] width 19 height 11
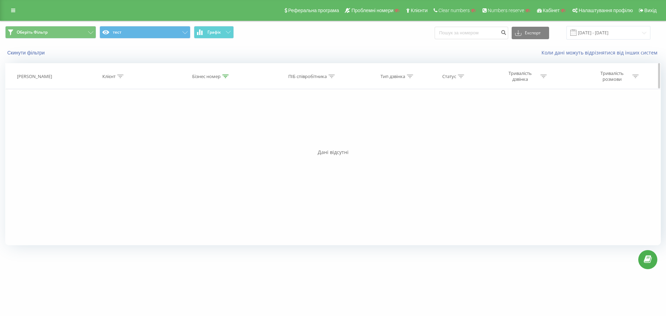
drag, startPoint x: 229, startPoint y: 75, endPoint x: 223, endPoint y: 81, distance: 8.1
click at [227, 76] on div "Бізнес номер" at bounding box center [211, 77] width 97 height 6
click at [213, 122] on input "380631897992" at bounding box center [211, 126] width 61 height 12
paste input "9397534"
type input "380939753492"
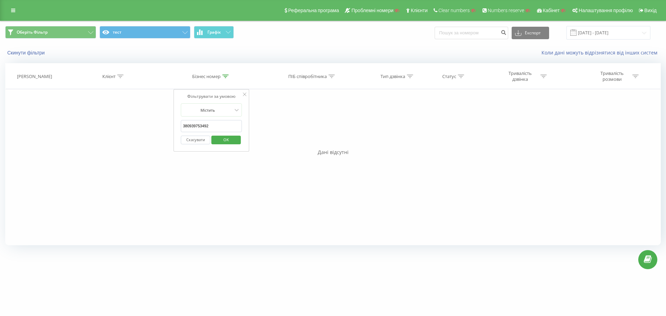
click at [227, 140] on span "OK" at bounding box center [225, 139] width 19 height 11
